Goal: Information Seeking & Learning: Learn about a topic

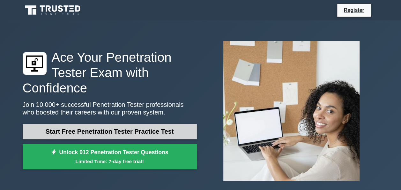
click at [75, 131] on link "Start Free Penetration Tester Practice Test" at bounding box center [110, 131] width 174 height 15
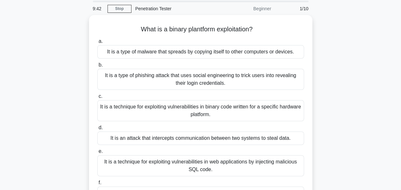
scroll to position [18, 0]
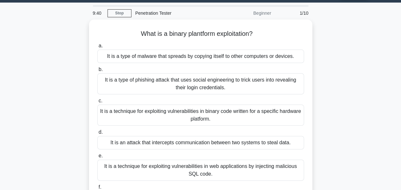
click at [154, 15] on div "Penetration Tester" at bounding box center [176, 13] width 88 height 13
